Goal: Transaction & Acquisition: Book appointment/travel/reservation

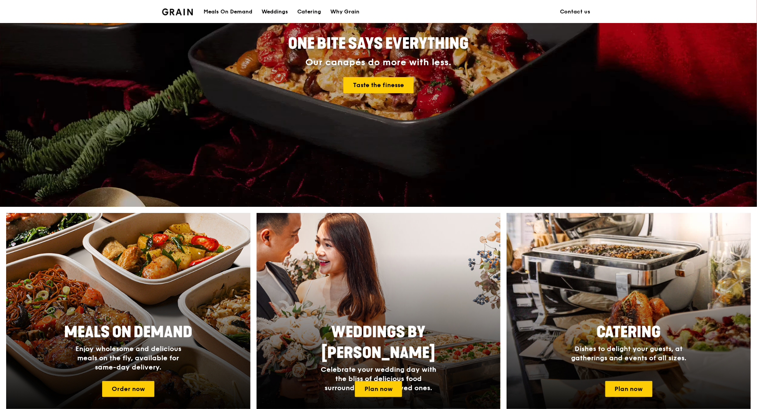
scroll to position [269, 0]
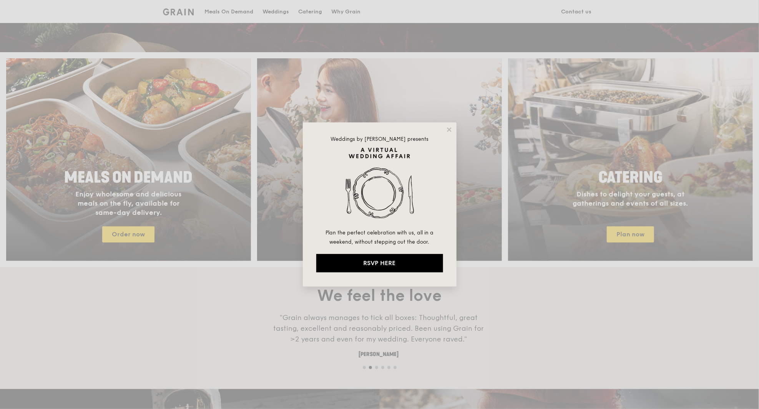
click at [447, 131] on icon at bounding box center [449, 130] width 4 height 4
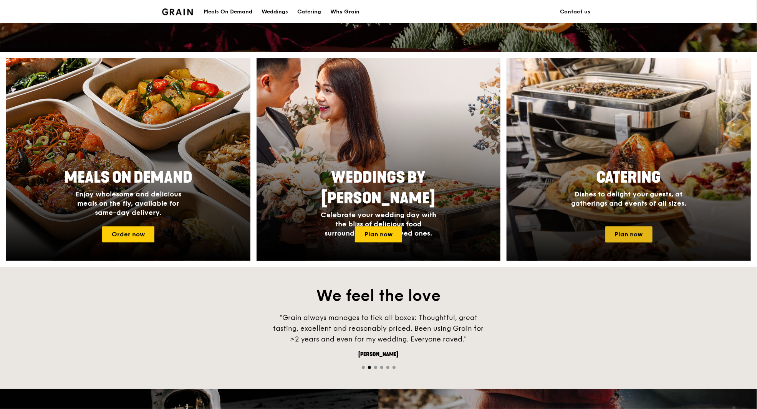
click at [640, 234] on link "Plan now" at bounding box center [628, 235] width 47 height 16
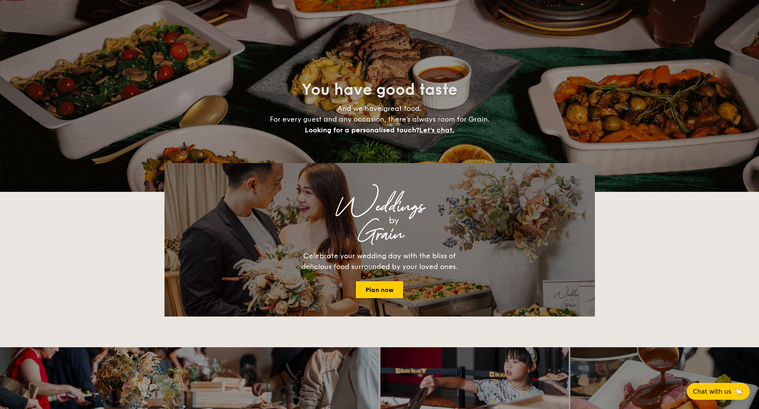
select select
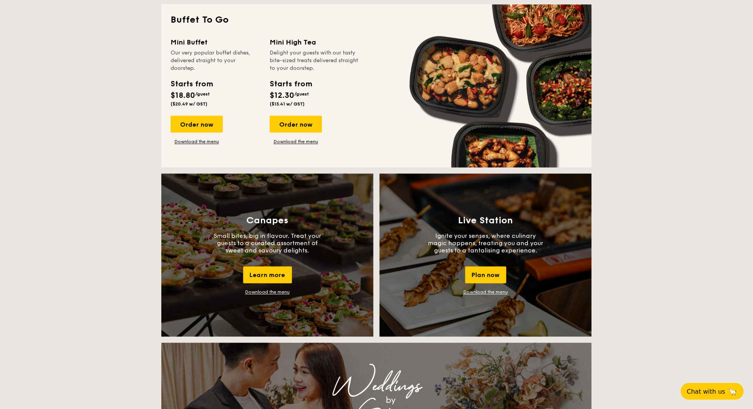
scroll to position [538, 0]
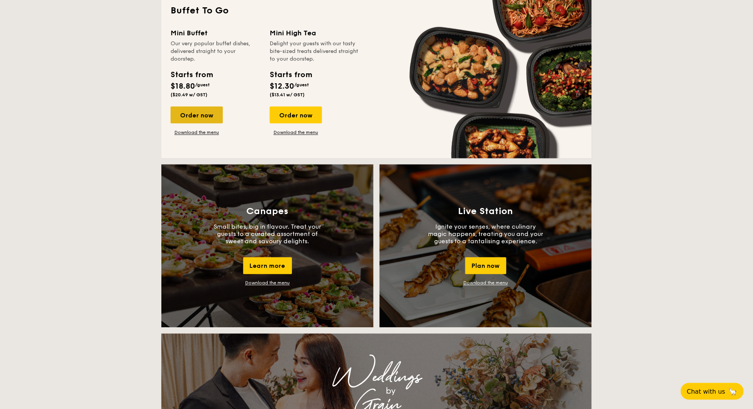
click at [200, 112] on div "Order now" at bounding box center [197, 115] width 52 height 17
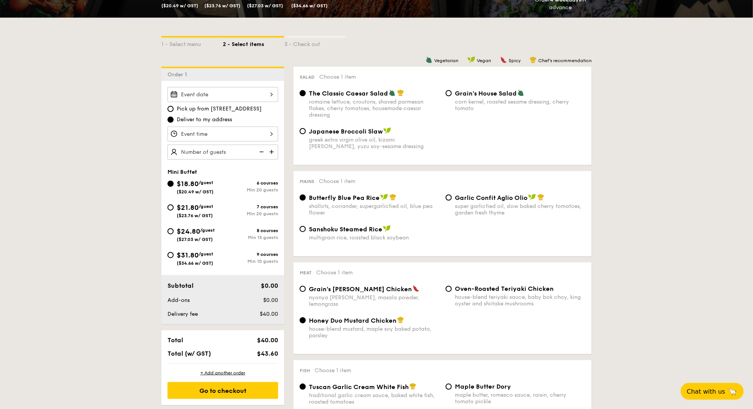
scroll to position [192, 0]
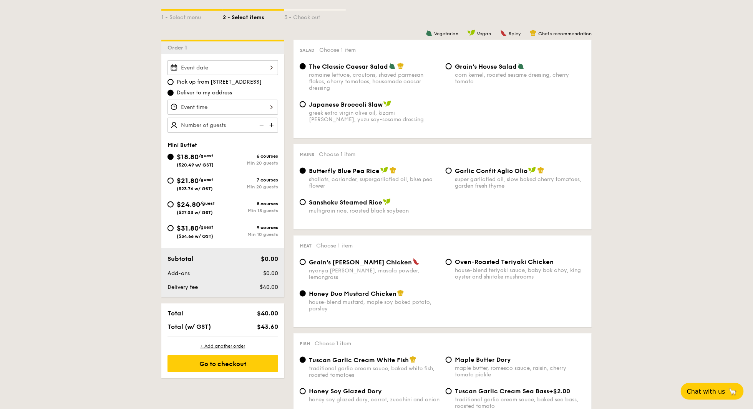
click at [205, 188] on span "($23.76 w/ GST)" at bounding box center [195, 188] width 36 height 5
click at [174, 184] on input "$21.80 /guest ($23.76 w/ GST) 7 courses Min 20 guests" at bounding box center [170, 181] width 6 height 6
radio input "true"
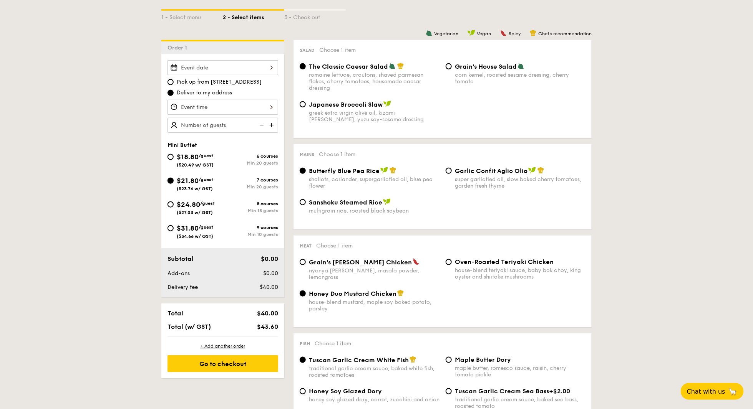
radio input "false"
radio input "true"
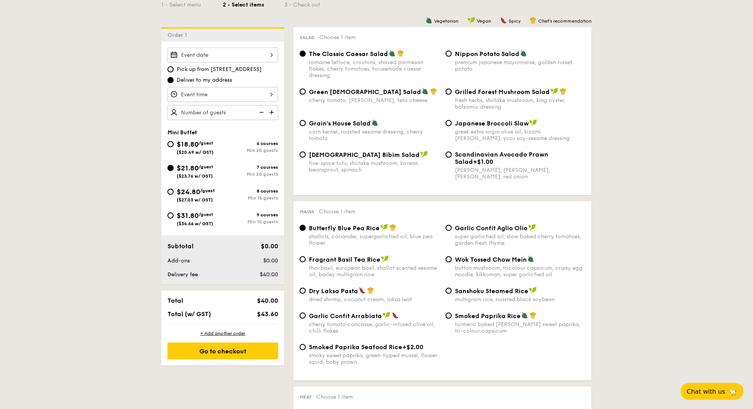
scroll to position [230, 0]
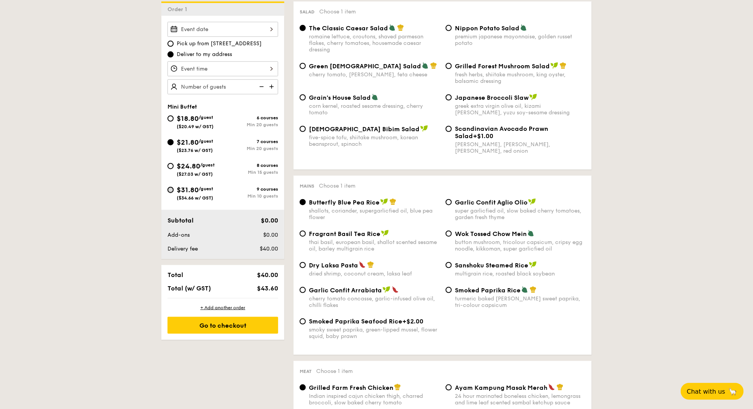
click at [169, 189] on input "$31.80 /guest ($34.66 w/ GST) 9 courses Min 10 guests" at bounding box center [170, 190] width 6 height 6
radio input "true"
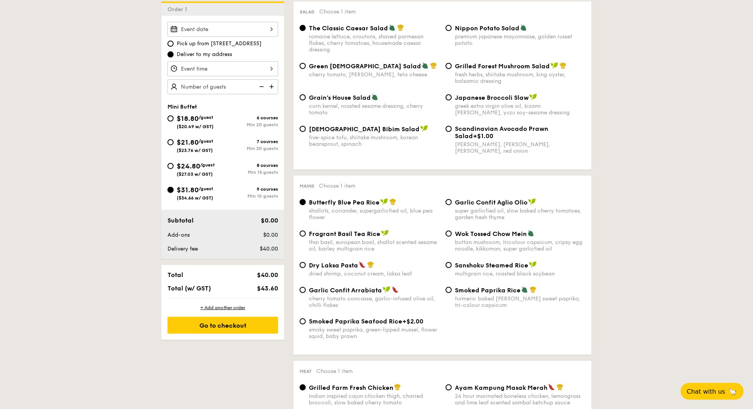
radio input "true"
click at [172, 166] on input "$24.80 /guest ($27.03 w/ GST) 8 courses Min 15 guests" at bounding box center [170, 166] width 6 height 6
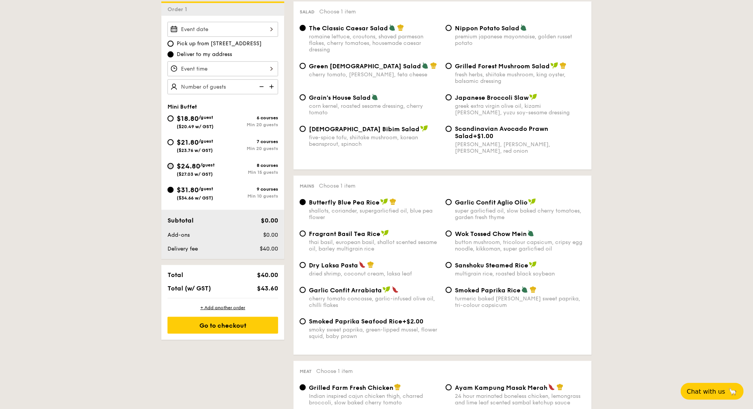
radio input "true"
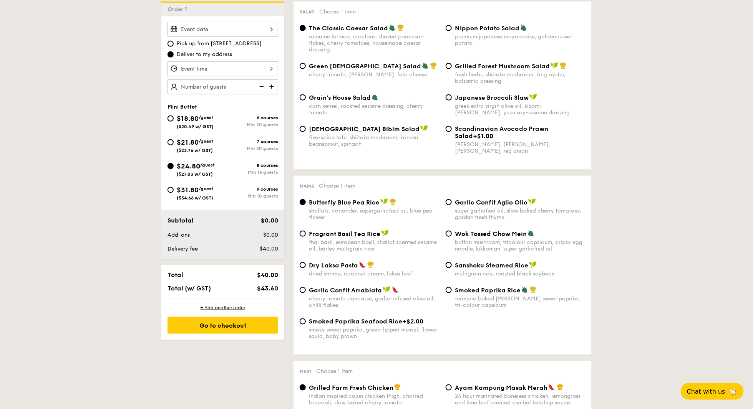
radio input "true"
click at [174, 193] on div "$31.80 /guest ($34.66 w/ GST)" at bounding box center [194, 193] width 55 height 16
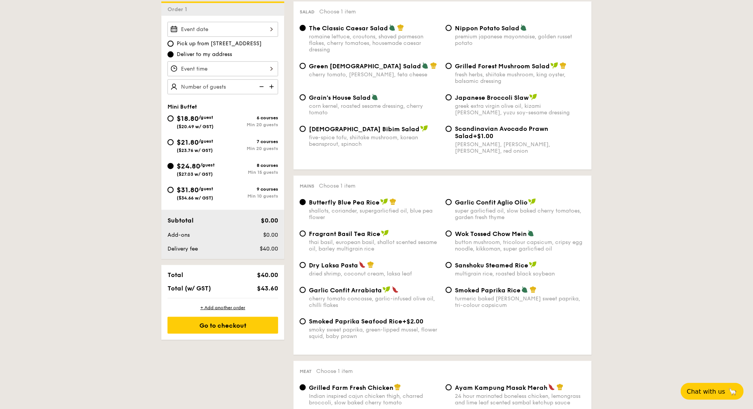
click at [174, 193] on input "$31.80 /guest ($34.66 w/ GST) 9 courses Min 10 guests" at bounding box center [170, 190] width 6 height 6
radio input "true"
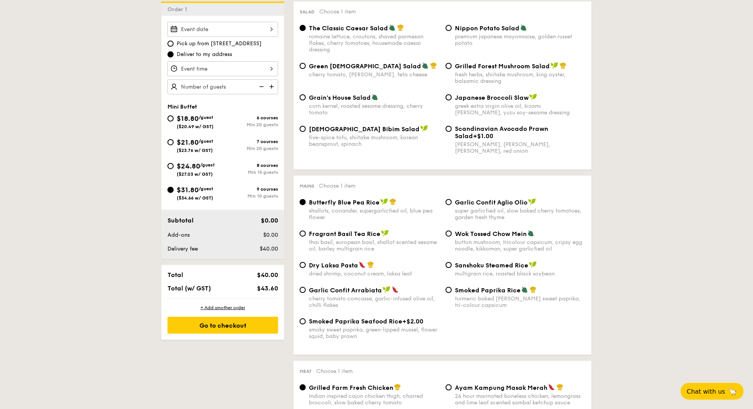
radio input "true"
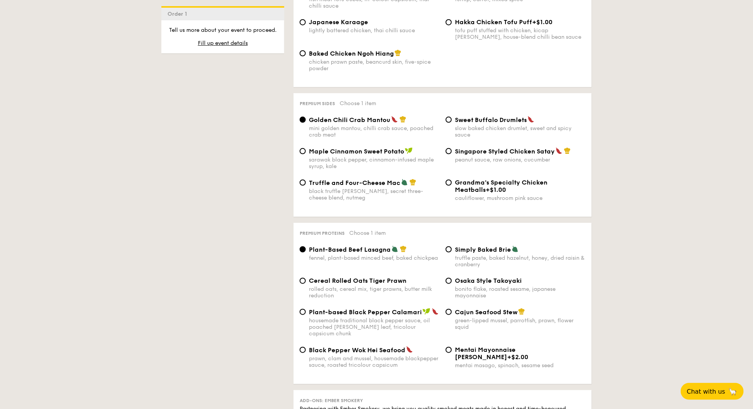
scroll to position [1460, 0]
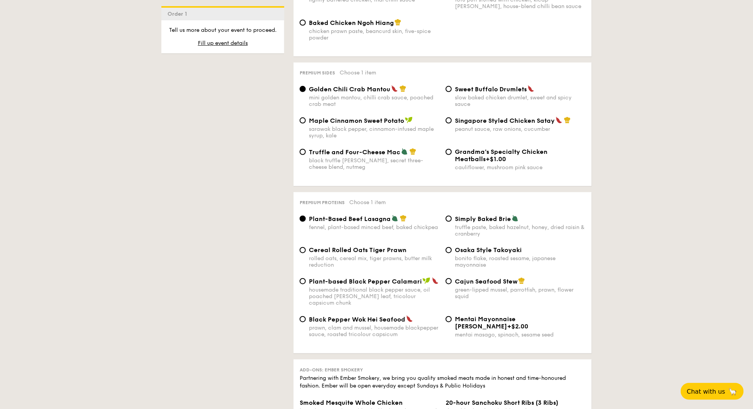
click at [385, 264] on div "Cereal Rolled Oats Tiger Prawn rolled oats, cereal mix, tiger prawns, butter mi…" at bounding box center [374, 258] width 131 height 22
click at [306, 254] on input "Cereal Rolled Oats Tiger Prawn rolled oats, cereal mix, tiger prawns, butter mi…" at bounding box center [303, 250] width 6 height 6
radio input "true"
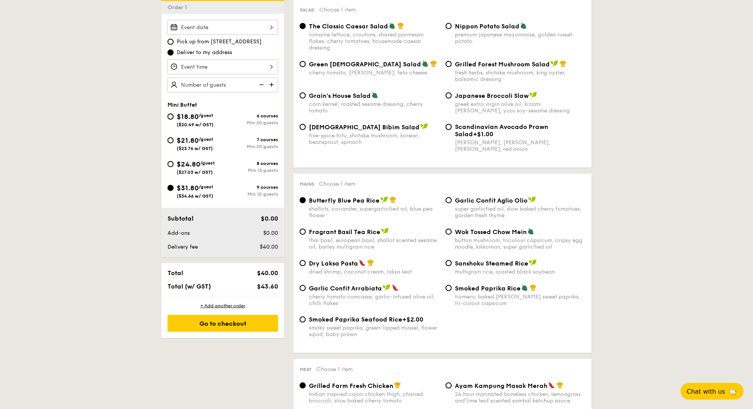
scroll to position [230, 0]
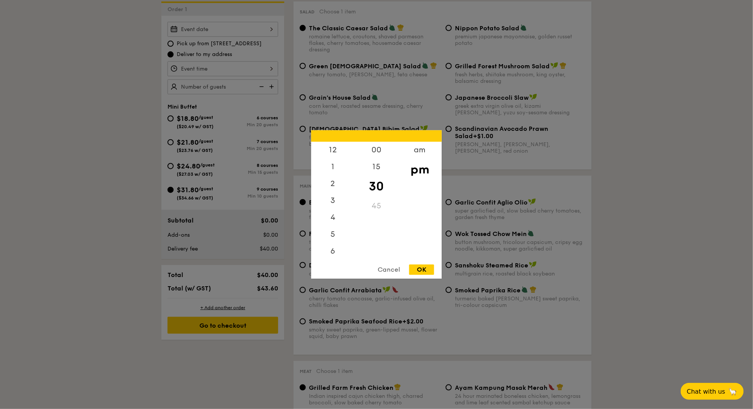
click at [258, 72] on div "12 1 2 3 4 5 6 7 8 9 10 11 00 15 30 45 am pm Cancel OK" at bounding box center [222, 68] width 111 height 15
click at [262, 32] on div at bounding box center [376, 204] width 753 height 409
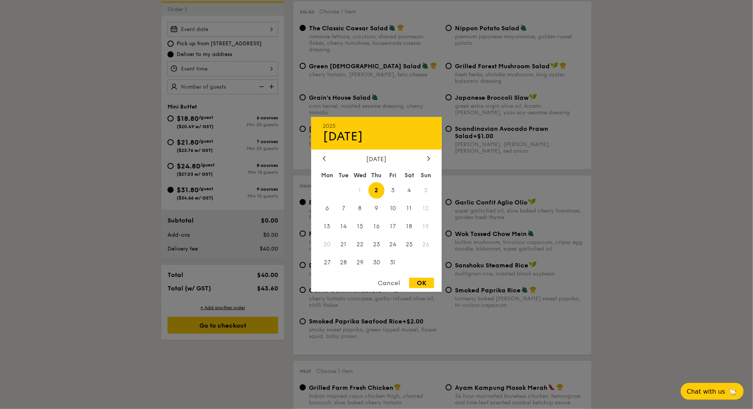
click at [262, 32] on div "2025 Oct 02 October 2025 Mon Tue Wed Thu Fri Sat Sun 1 2 3 4 5 6 7 8 9 10 11 12…" at bounding box center [222, 29] width 111 height 15
click at [403, 226] on span "18" at bounding box center [409, 227] width 17 height 17
click at [428, 290] on div "Cancel OK" at bounding box center [376, 285] width 131 height 14
click at [428, 288] on div "OK" at bounding box center [421, 283] width 25 height 10
type input "Oct 18, 2025"
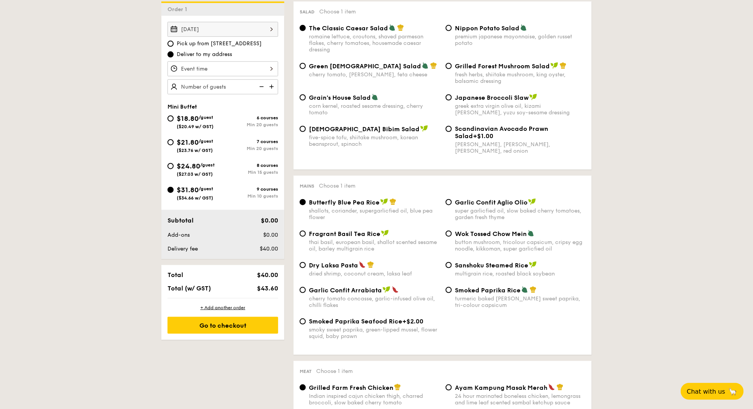
click at [274, 87] on img at bounding box center [273, 87] width 12 height 15
type input "15 guests"
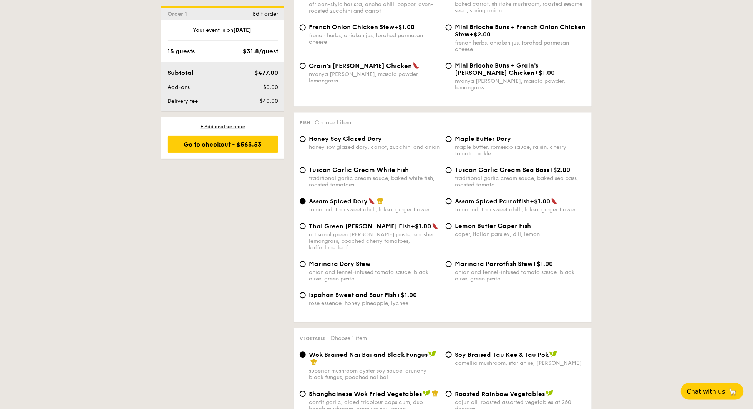
scroll to position [691, 0]
